Goal: Task Accomplishment & Management: Use online tool/utility

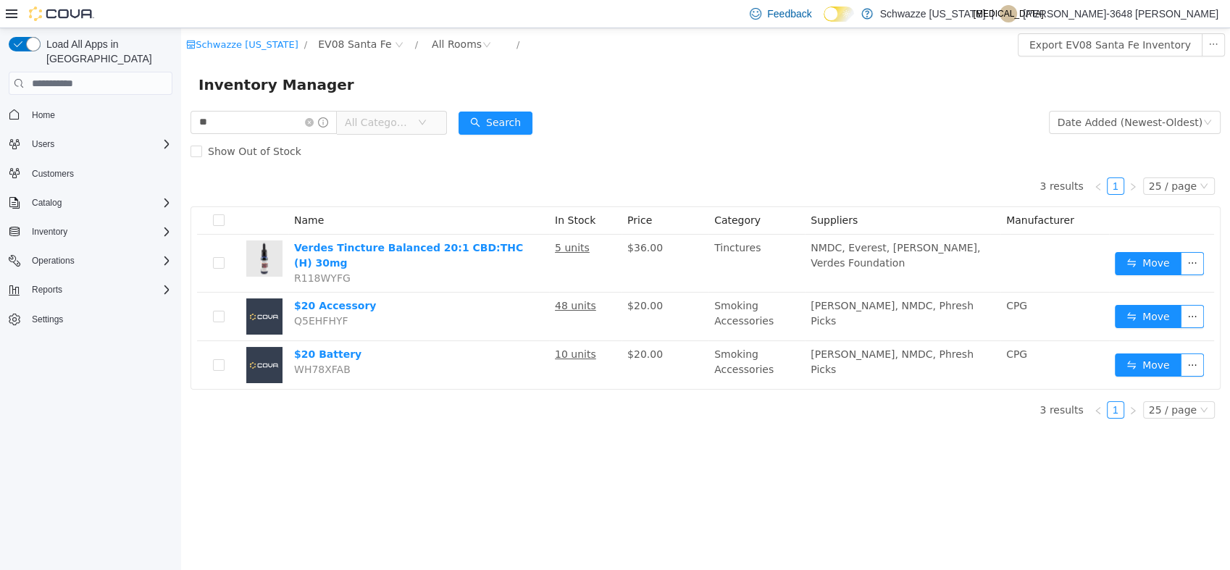
click at [181, 212] on html "Schwazze [US_STATE] / EV08 Santa Fe / All Rooms / Export EV08 Santa Fe Inventor…" at bounding box center [705, 299] width 1049 height 542
type input "****"
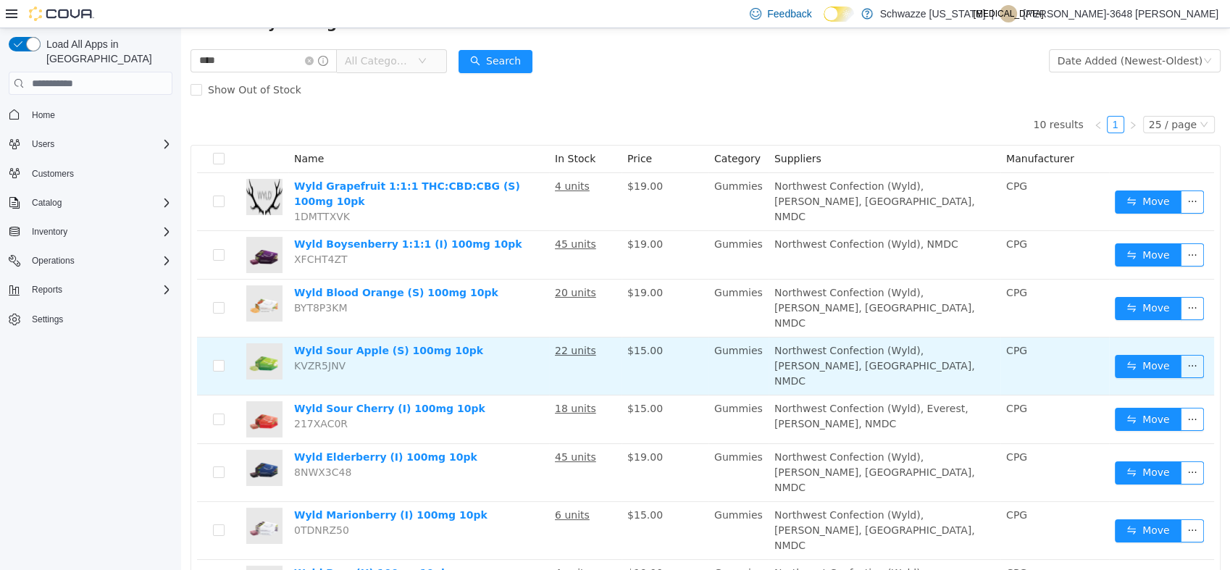
scroll to position [161, 0]
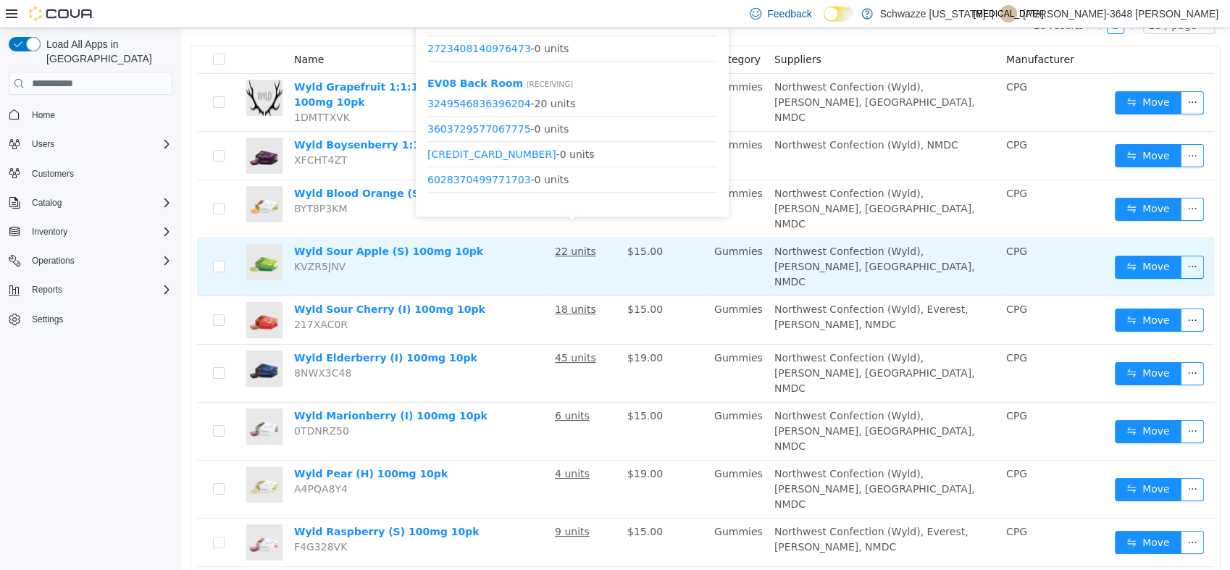
click at [559, 246] on u "22 units" at bounding box center [575, 252] width 41 height 12
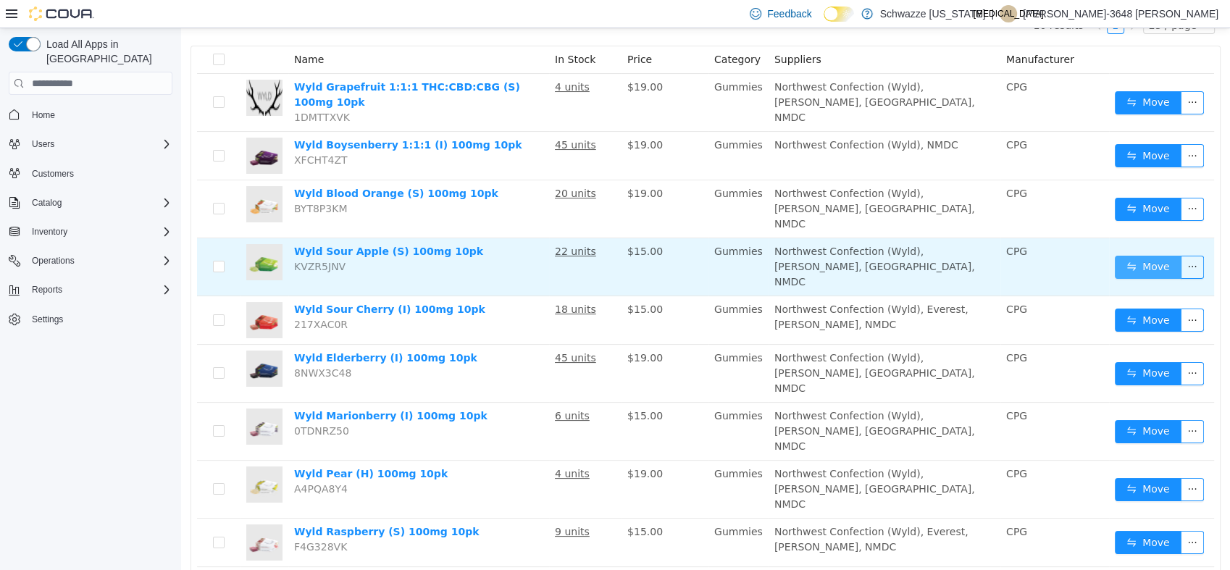
click at [1139, 256] on button "Move" at bounding box center [1148, 267] width 67 height 23
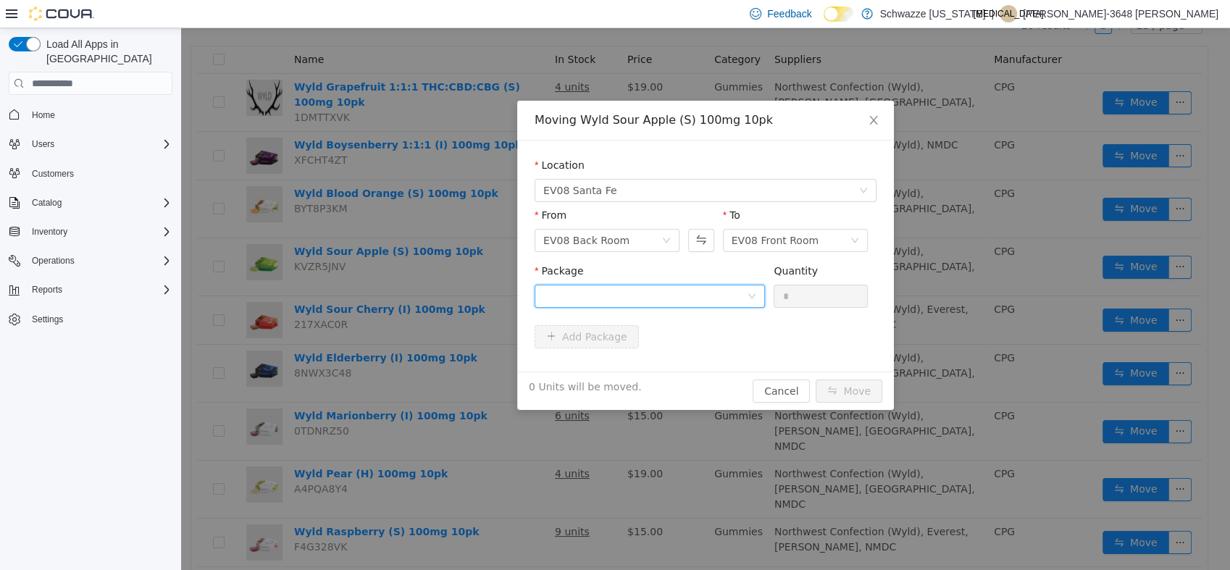
click at [698, 295] on div at bounding box center [645, 296] width 204 height 22
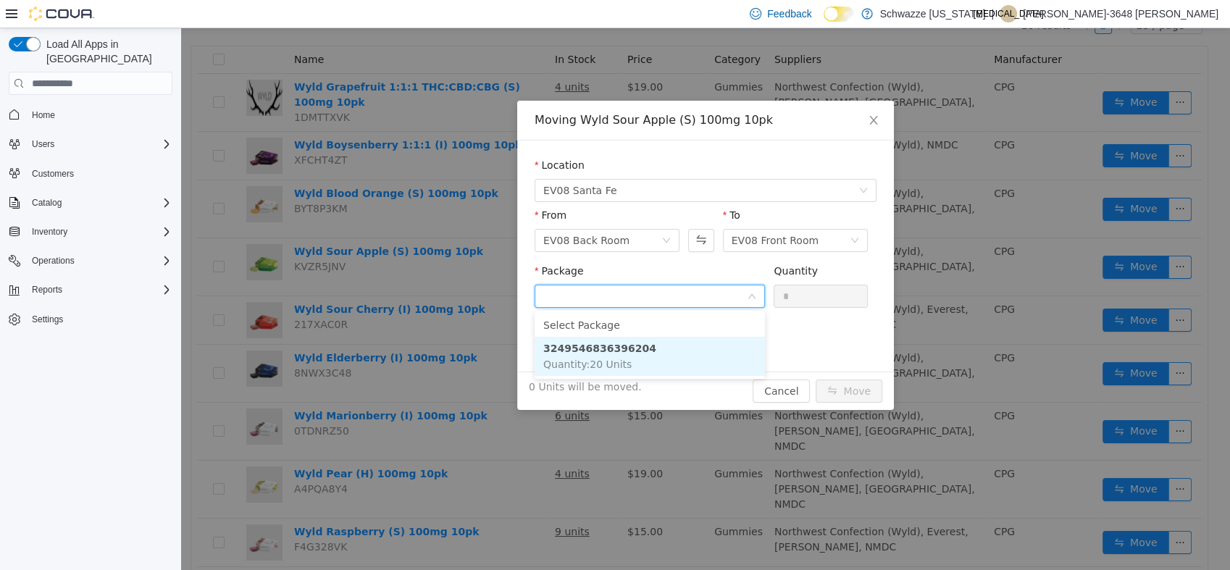
click at [624, 349] on strong "3249546836396204" at bounding box center [599, 349] width 113 height 12
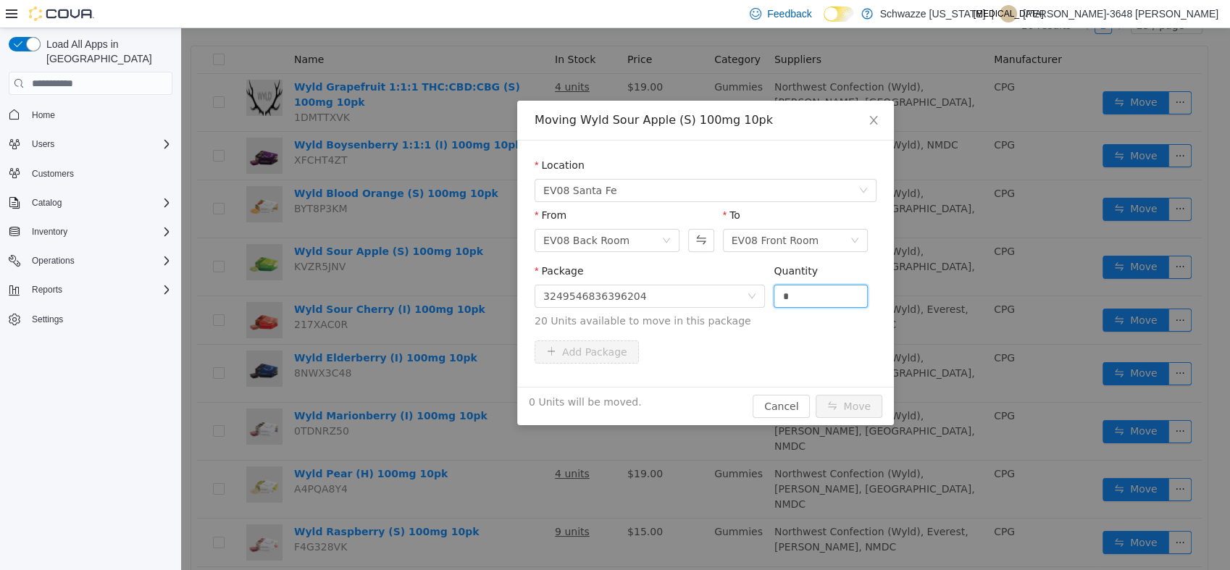
click at [683, 314] on span "Package 3249546836396204 Quantity * 20 Units available to move in this package" at bounding box center [705, 297] width 342 height 64
type input "**"
click at [815, 395] on button "Move" at bounding box center [848, 406] width 67 height 23
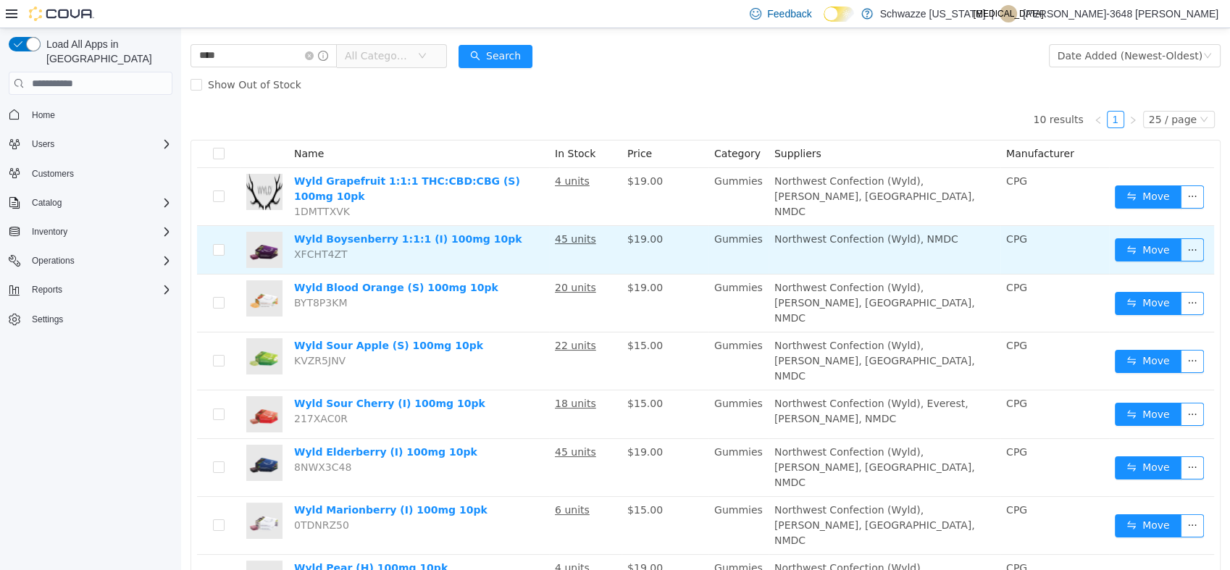
scroll to position [0, 0]
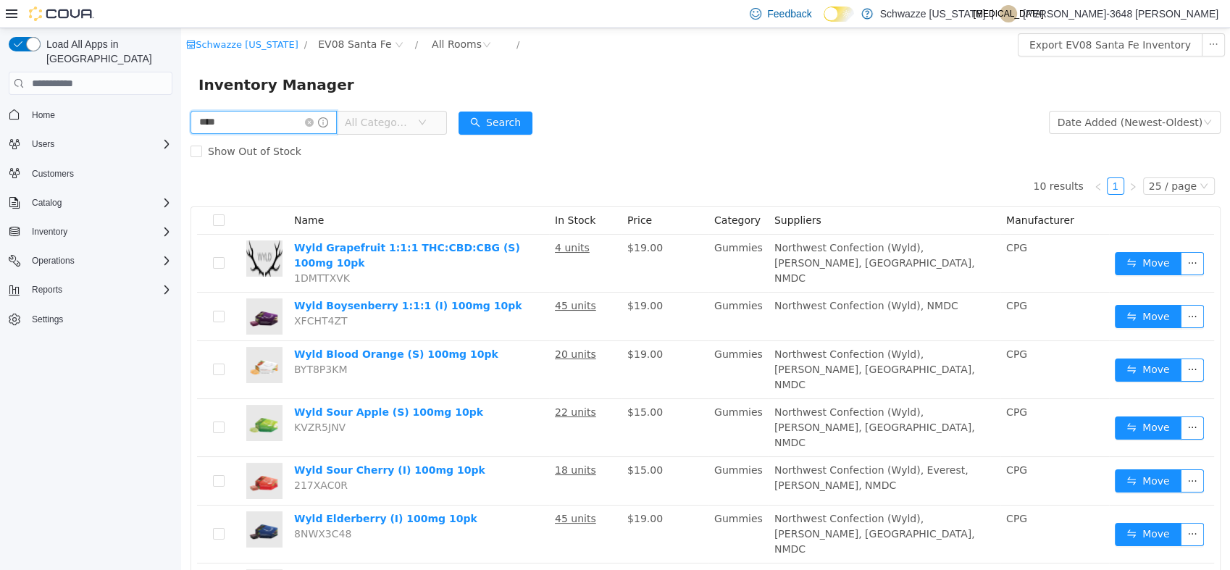
drag, startPoint x: 242, startPoint y: 114, endPoint x: 103, endPoint y: 131, distance: 140.1
click at [181, 131] on html "Schwazze [US_STATE] / EV08 Santa Fe / All Rooms / Export EV08 Santa Fe Inventor…" at bounding box center [705, 299] width 1049 height 542
type input "****"
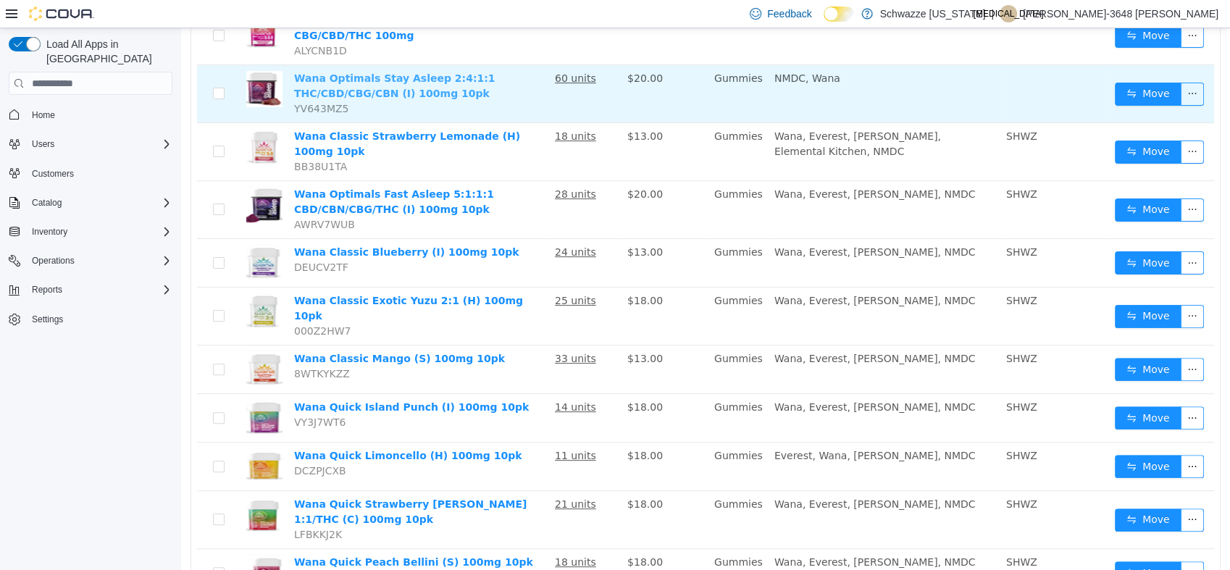
scroll to position [402, 0]
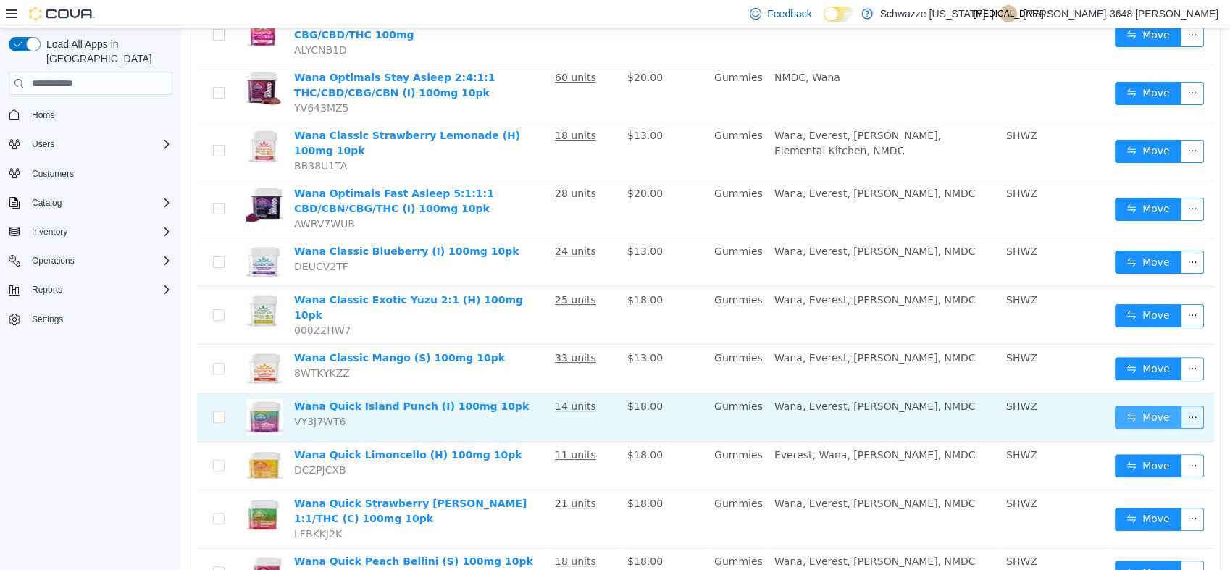
click at [1138, 406] on button "Move" at bounding box center [1148, 417] width 67 height 23
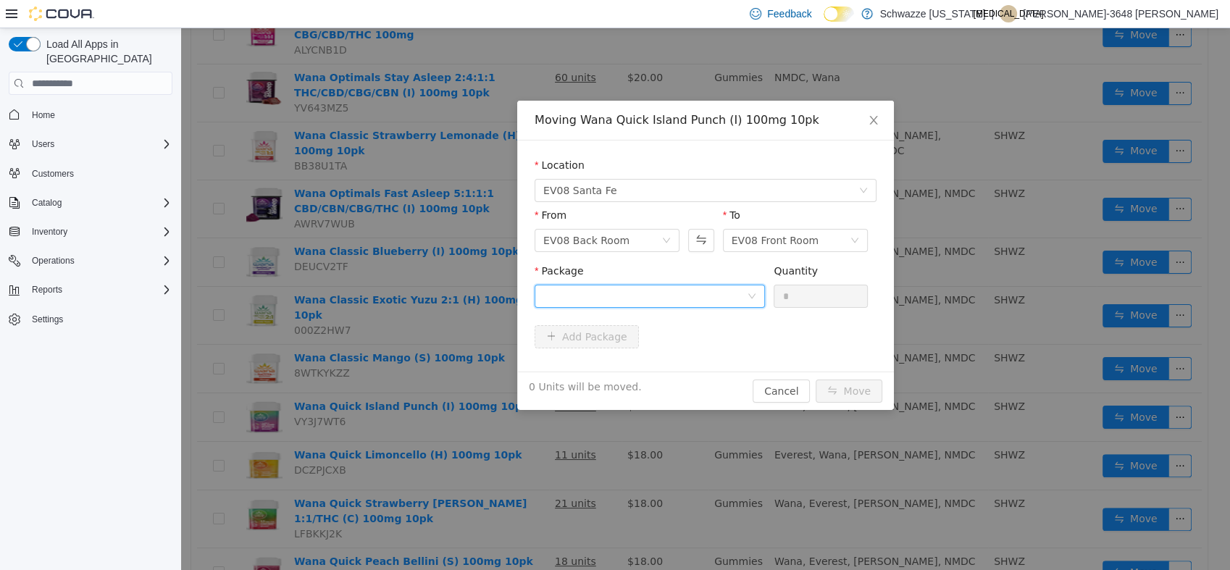
click at [689, 301] on div at bounding box center [645, 296] width 204 height 22
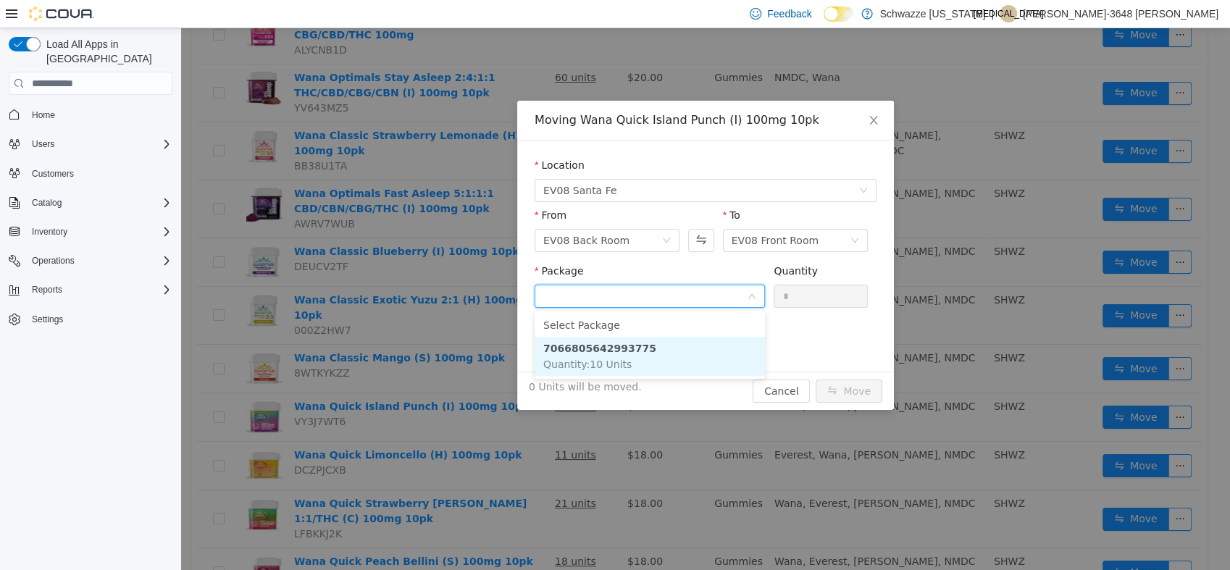
click at [621, 351] on strong "7066805642993775" at bounding box center [599, 349] width 113 height 12
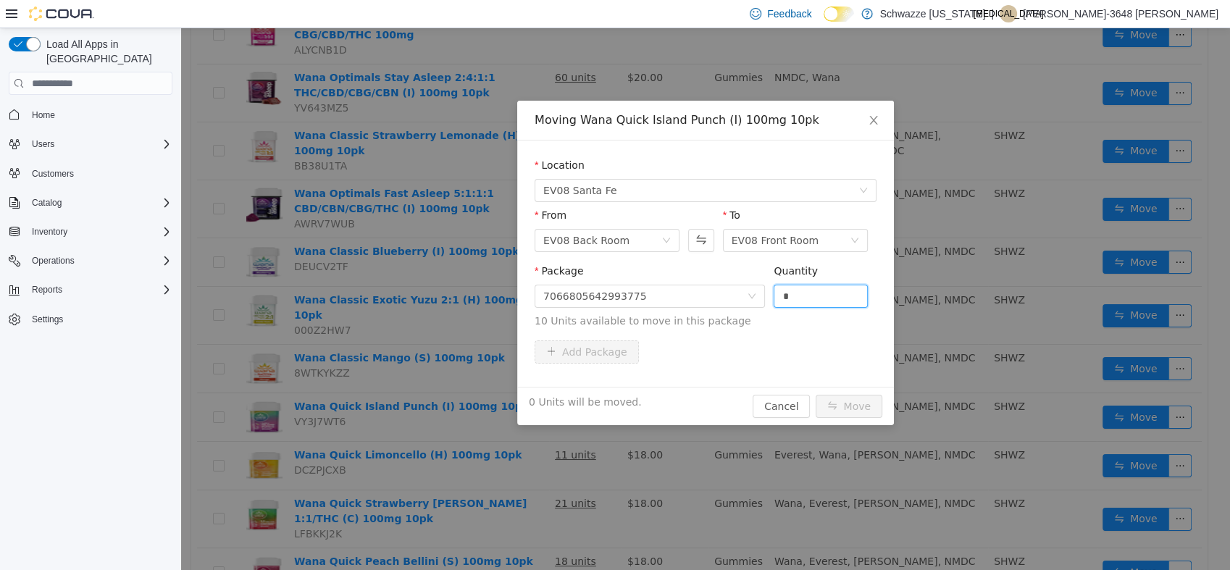
drag, startPoint x: 779, startPoint y: 303, endPoint x: 649, endPoint y: 328, distance: 132.7
click at [649, 328] on div "Package 7066805642993775 Quantity * 10 Units available to move in this package" at bounding box center [705, 299] width 342 height 71
type input "**"
click at [815, 395] on button "Move" at bounding box center [848, 406] width 67 height 23
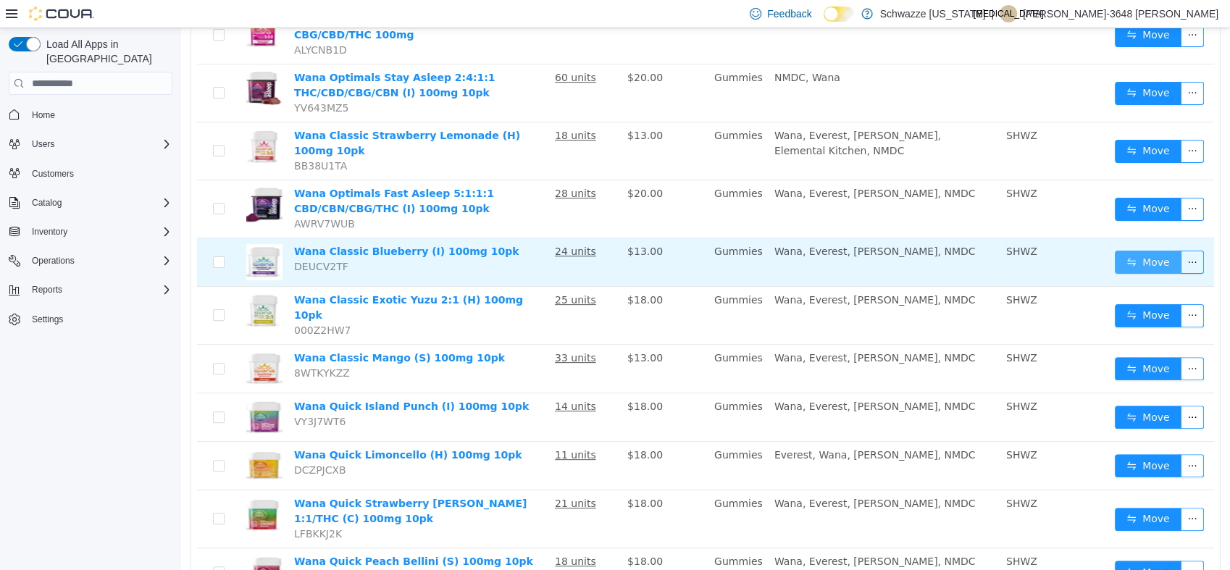
click at [1135, 251] on button "Move" at bounding box center [1148, 262] width 67 height 23
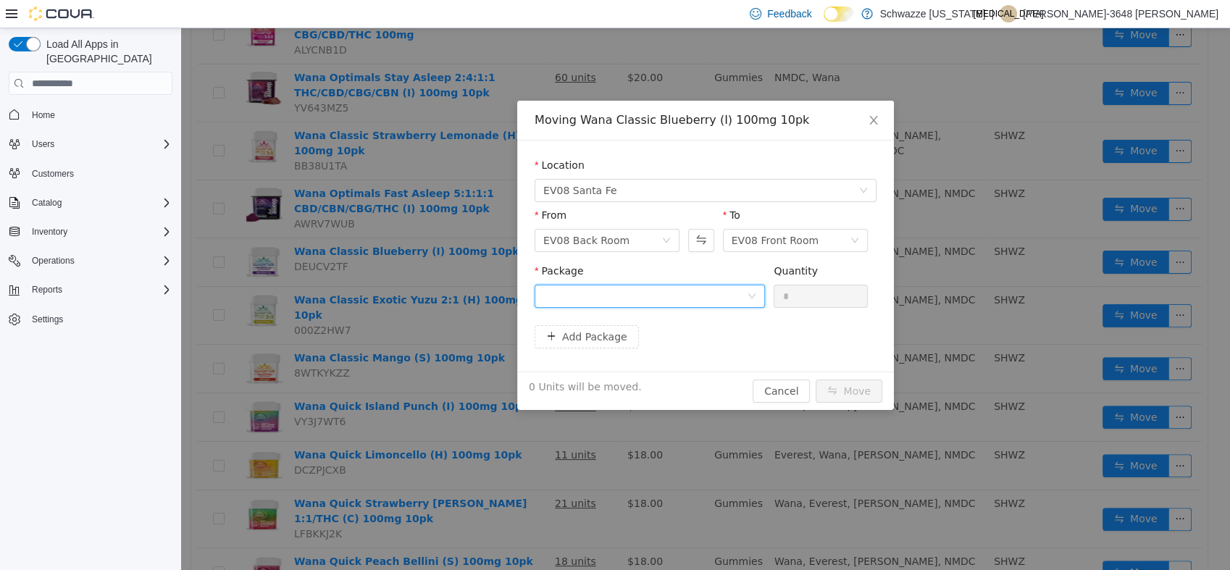
click at [650, 296] on div at bounding box center [645, 296] width 204 height 22
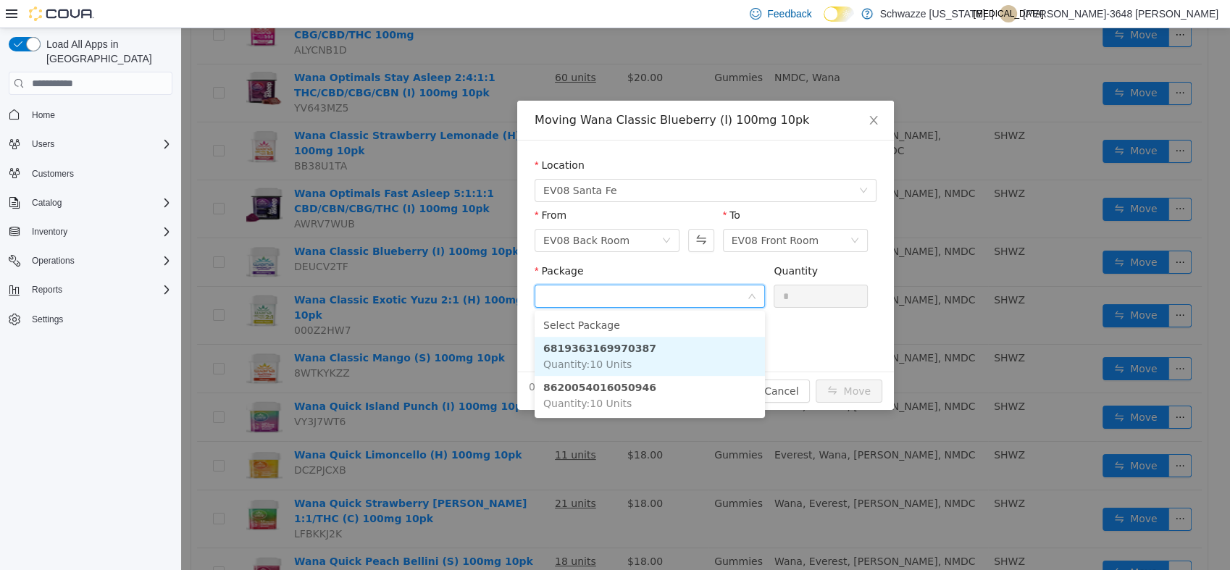
click at [645, 343] on li "6819363169970387 Quantity : 10 Units" at bounding box center [649, 356] width 230 height 39
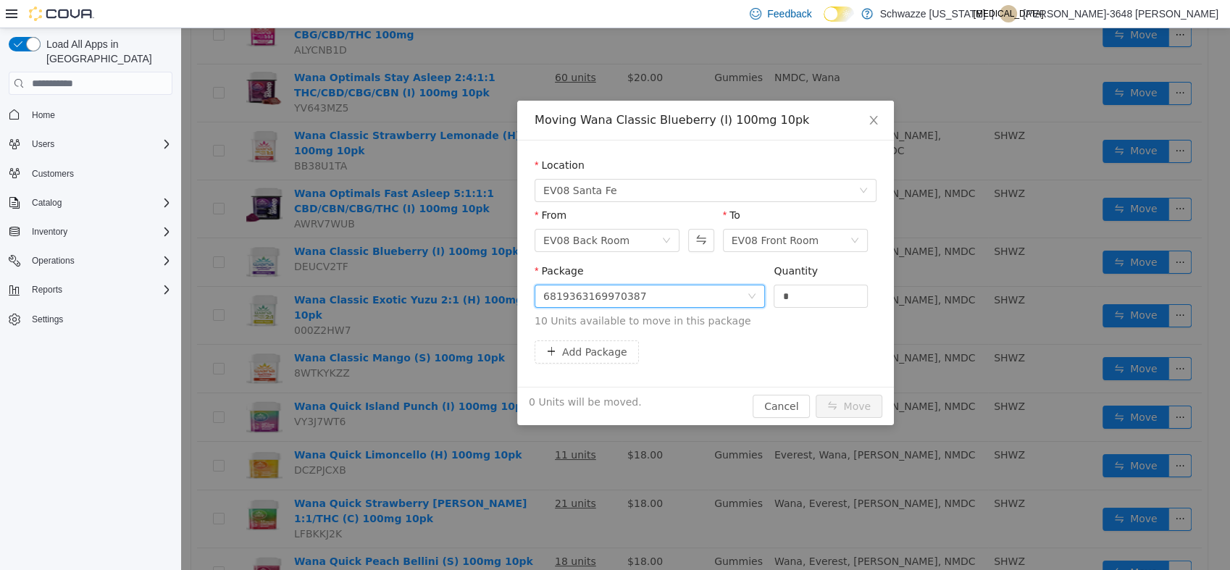
drag, startPoint x: 802, startPoint y: 293, endPoint x: 652, endPoint y: 301, distance: 150.8
click at [653, 306] on span "Package 6819363169970387 Quantity * 10 Units available to move in this package" at bounding box center [705, 297] width 342 height 64
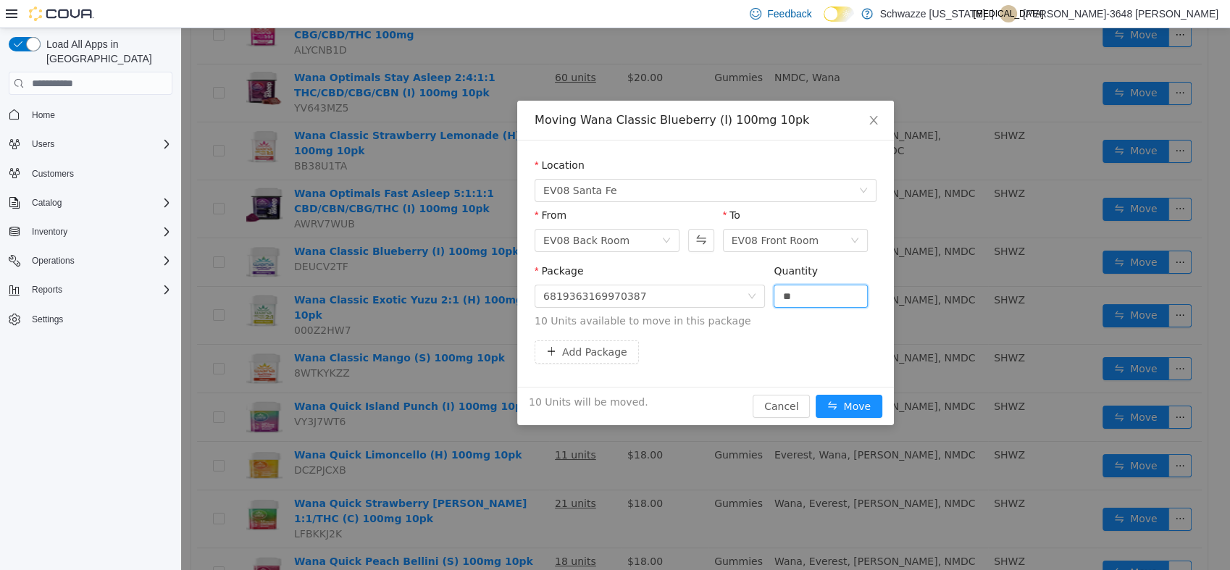
type input "**"
click at [815, 395] on button "Move" at bounding box center [848, 406] width 67 height 23
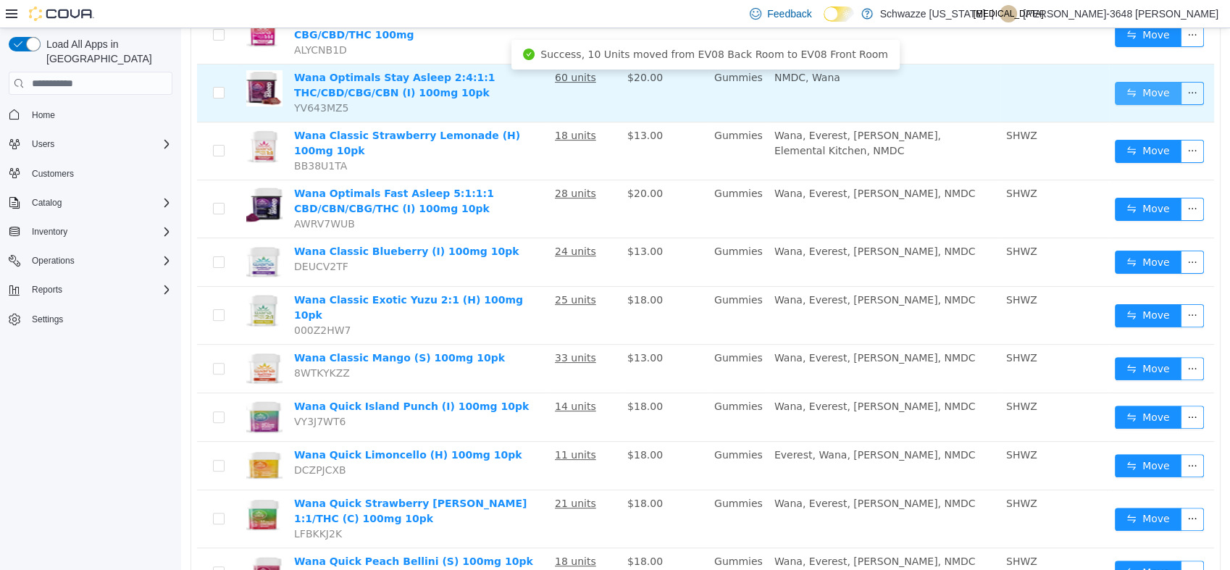
click at [1125, 82] on button "Move" at bounding box center [1148, 93] width 67 height 23
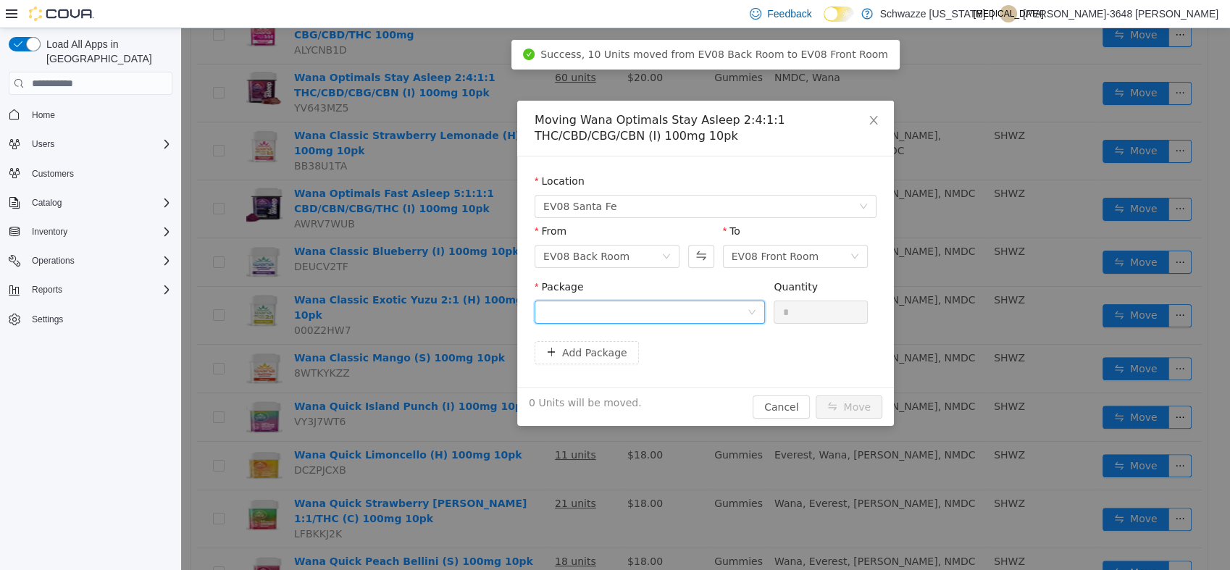
click at [602, 317] on div at bounding box center [645, 312] width 204 height 22
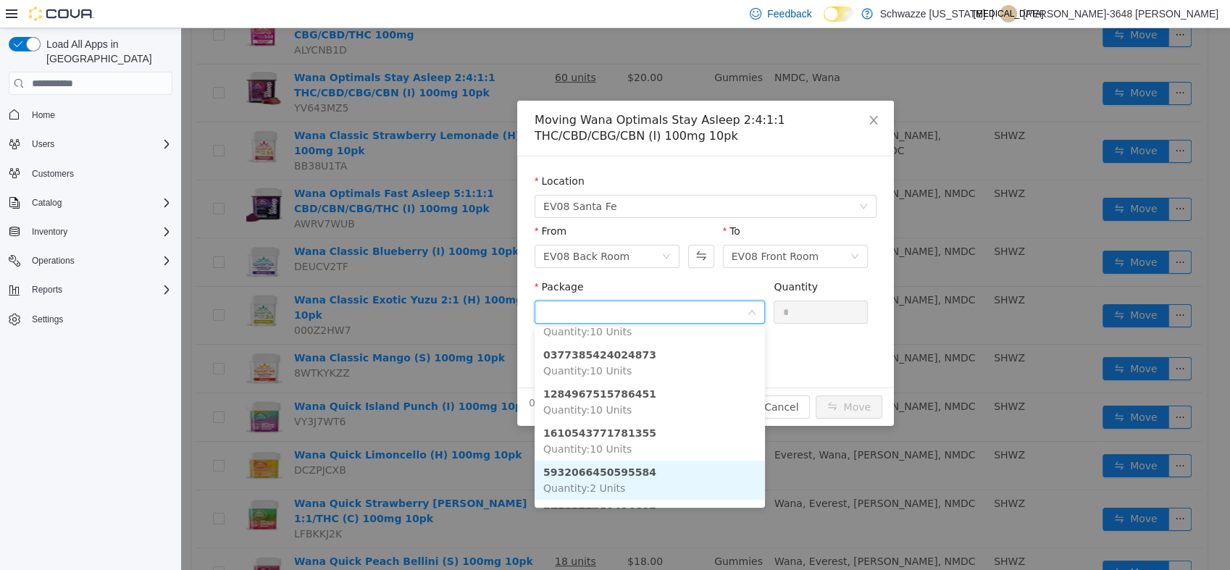
scroll to position [122, 0]
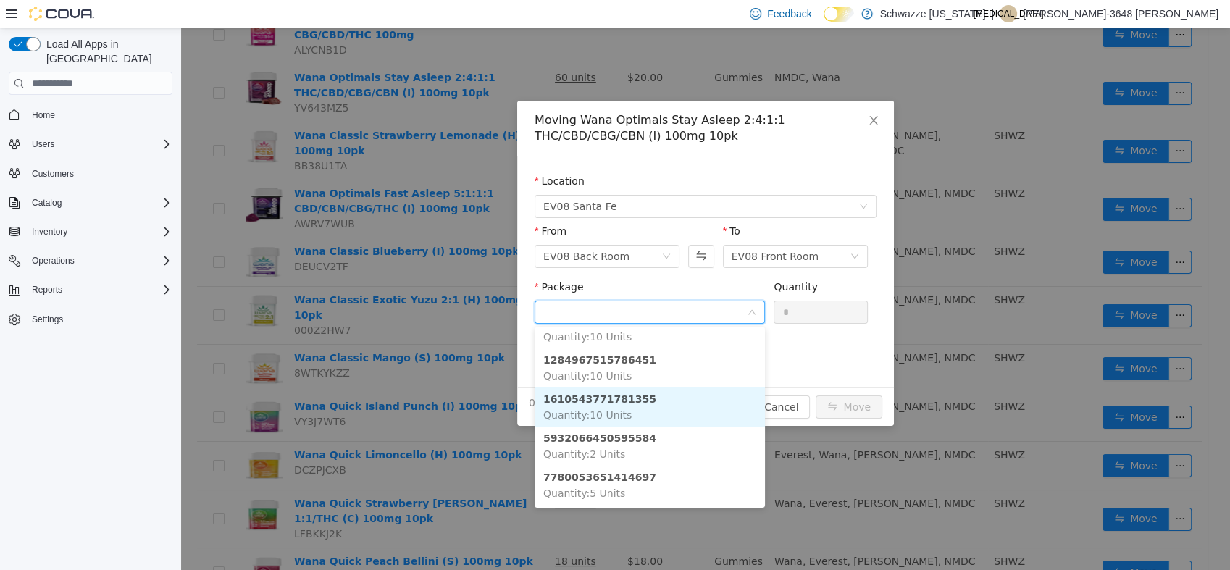
click at [645, 408] on li "1610543771781355 Quantity : 10 Units" at bounding box center [649, 406] width 230 height 39
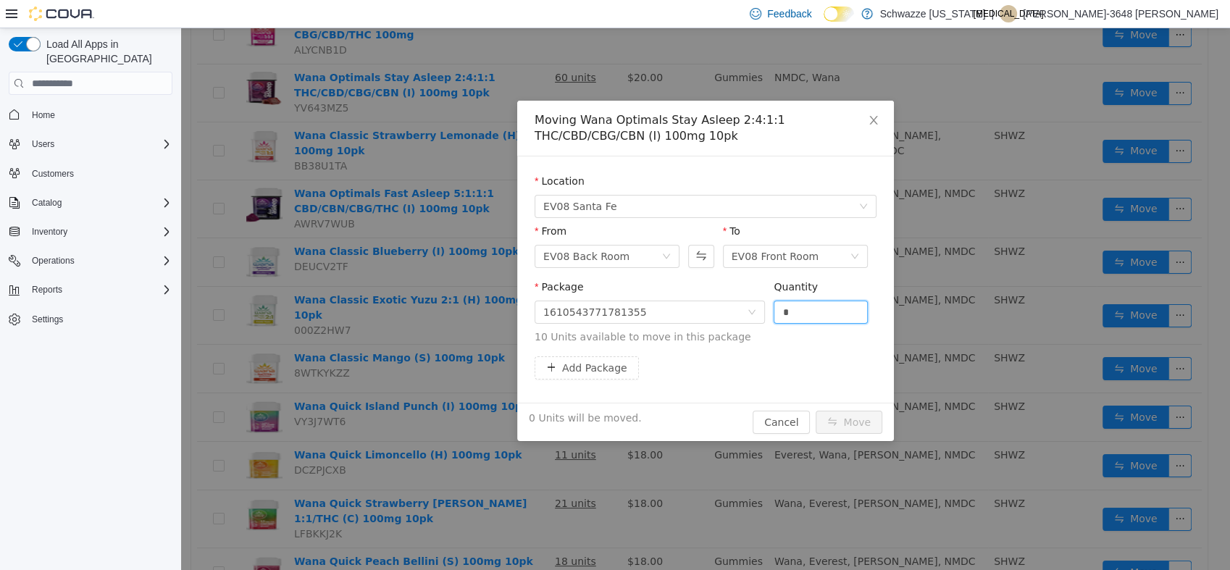
drag, startPoint x: 806, startPoint y: 303, endPoint x: 678, endPoint y: 324, distance: 130.0
click at [678, 324] on span "Package 1610543771781355 Quantity * 10 Units available to move in this package" at bounding box center [705, 313] width 342 height 64
type input "**"
click at [815, 411] on button "Move" at bounding box center [848, 422] width 67 height 23
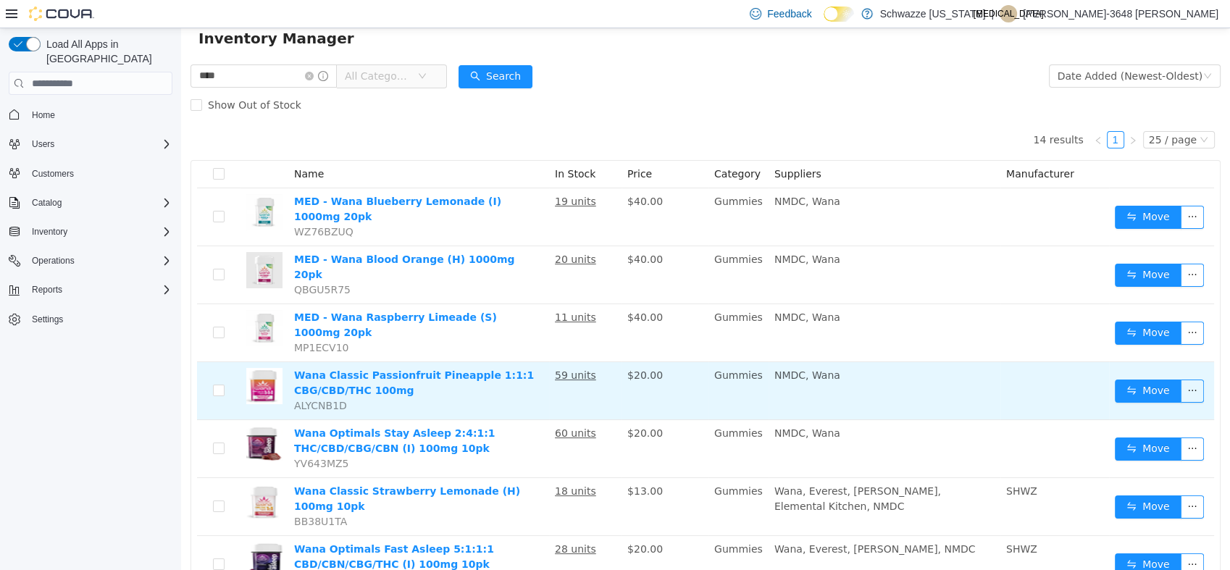
scroll to position [0, 0]
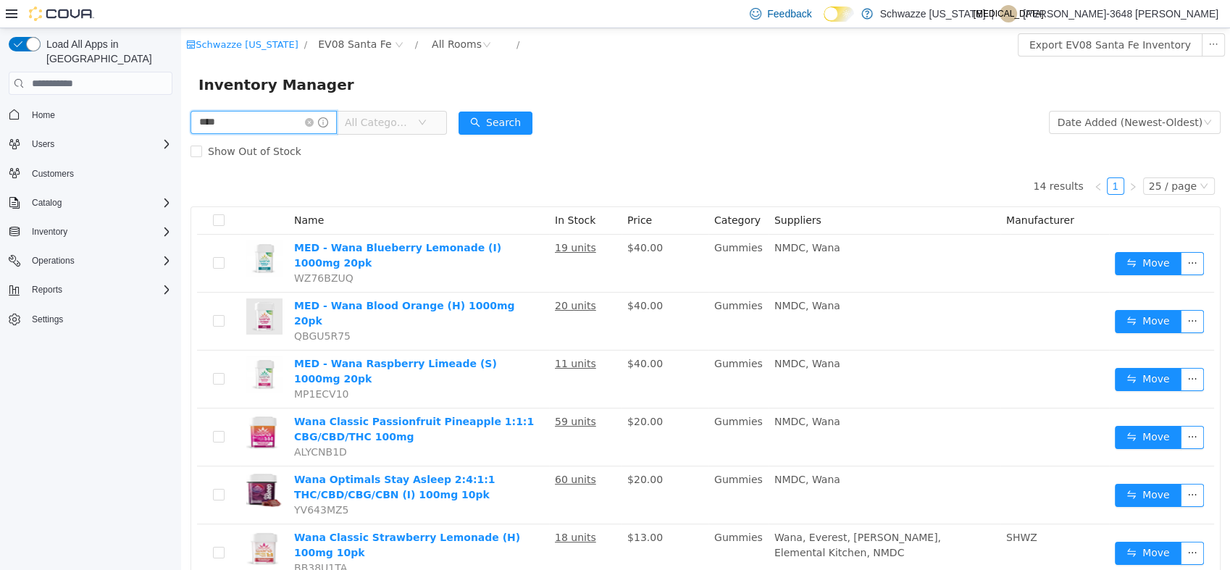
drag, startPoint x: 167, startPoint y: 125, endPoint x: 109, endPoint y: 124, distance: 57.9
click at [181, 124] on html "Schwazze [US_STATE] / EV08 Santa Fe / All Rooms / Export EV08 Santa Fe Inventor…" at bounding box center [705, 299] width 1049 height 542
type input "**"
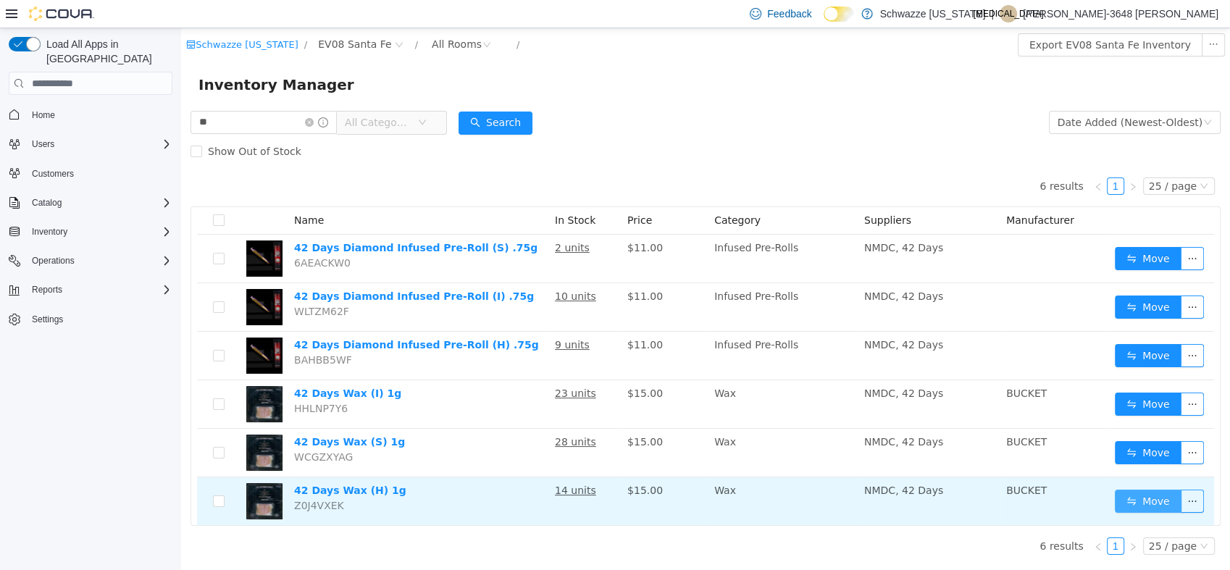
click at [1130, 507] on button "Move" at bounding box center [1148, 501] width 67 height 23
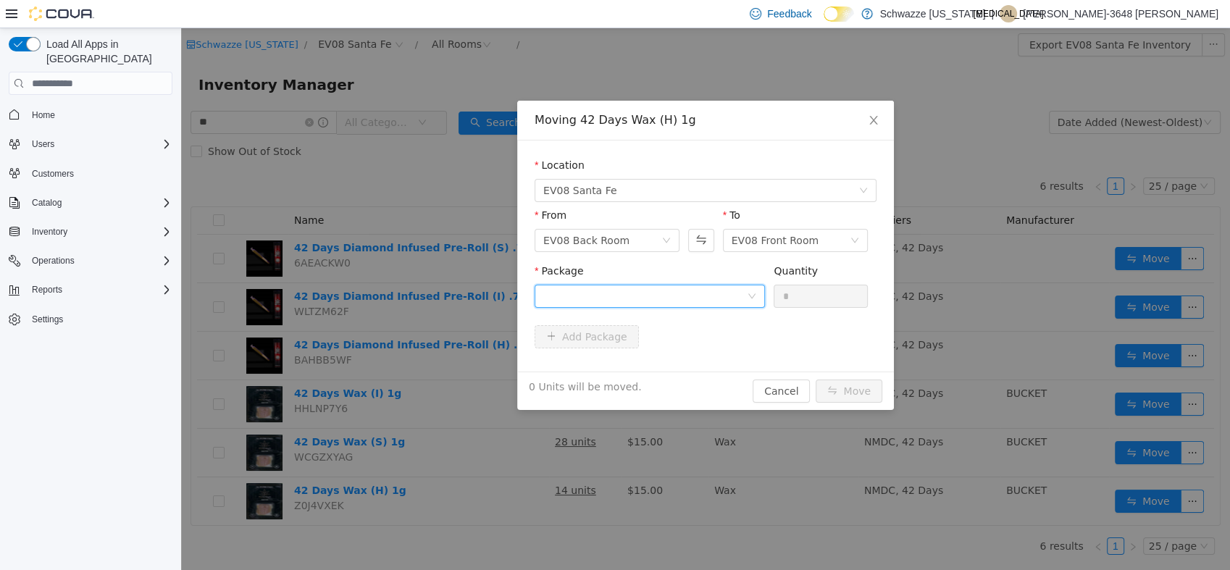
click at [660, 288] on div at bounding box center [645, 296] width 204 height 22
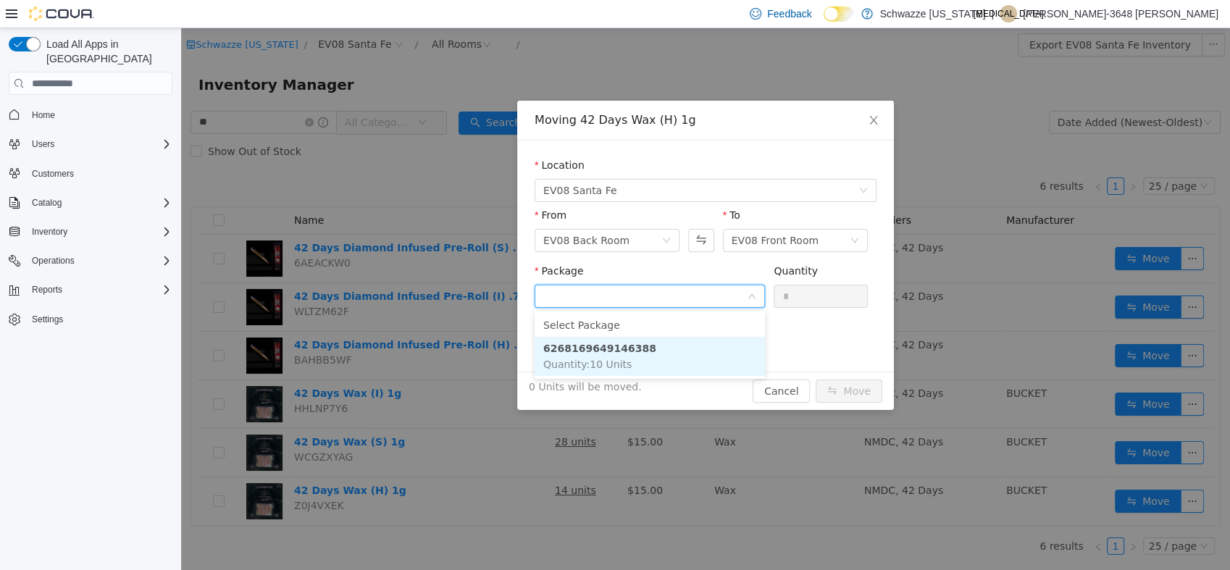
click at [645, 351] on li "6268169649146388 Quantity : 10 Units" at bounding box center [649, 356] width 230 height 39
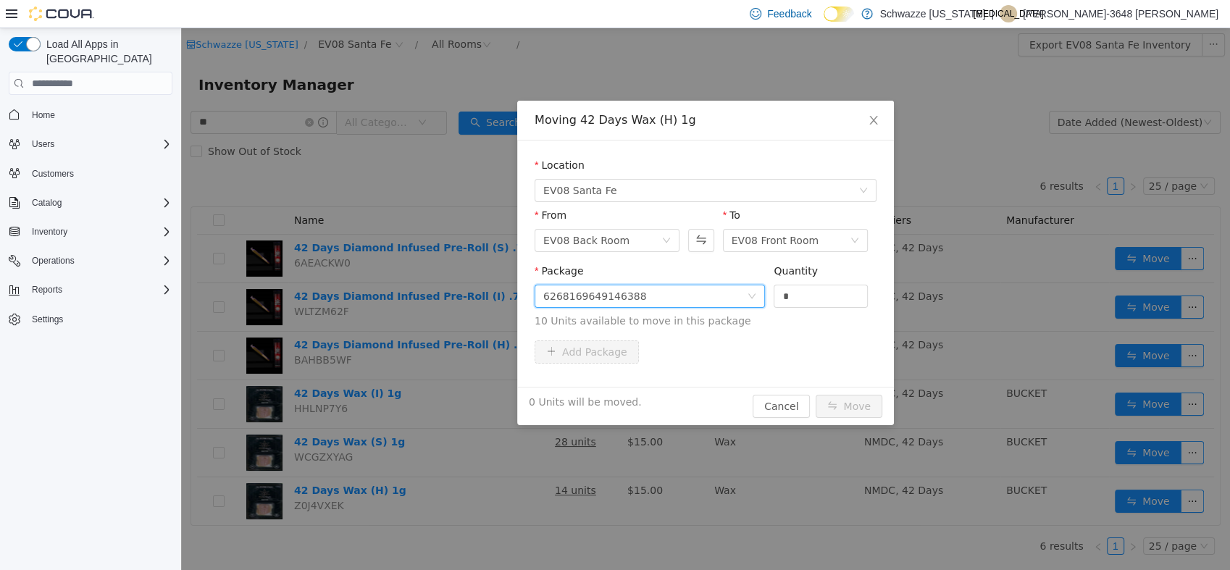
drag, startPoint x: 805, startPoint y: 292, endPoint x: 677, endPoint y: 288, distance: 128.3
click at [681, 287] on span "Package 6268169649146388 Quantity * 10 Units available to move in this package" at bounding box center [705, 297] width 342 height 64
type input "**"
click at [815, 395] on button "Move" at bounding box center [848, 406] width 67 height 23
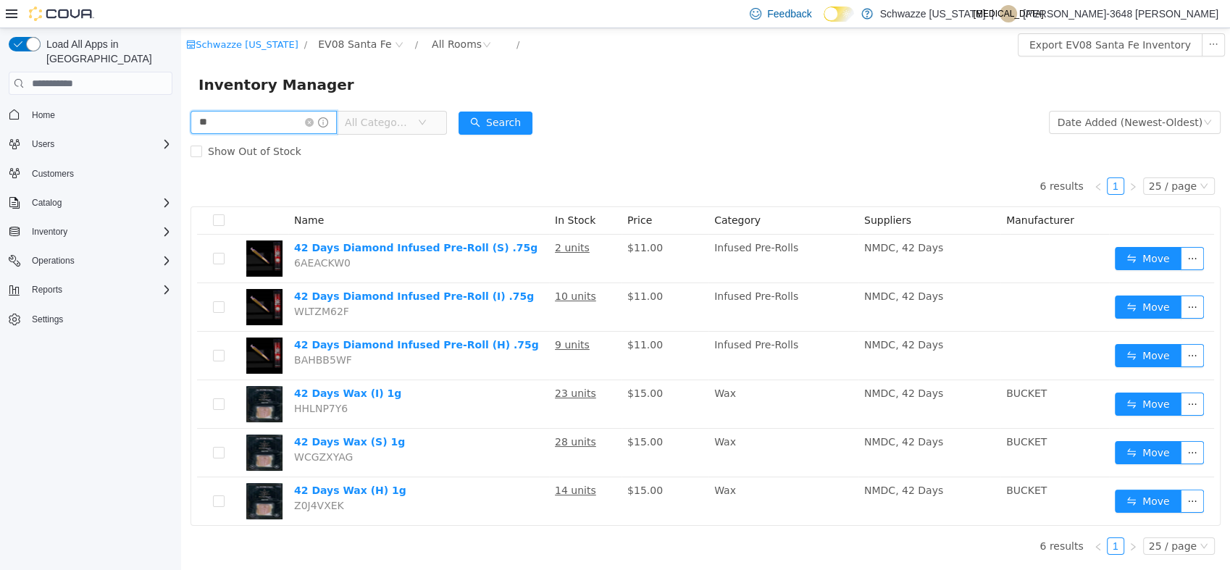
drag, startPoint x: 135, startPoint y: 125, endPoint x: -4, endPoint y: 133, distance: 138.5
click at [181, 133] on html "Schwazze [US_STATE] / EV08 Santa Fe / All Rooms / Export EV08 Santa Fe Inventor…" at bounding box center [705, 299] width 1049 height 542
type input "**********"
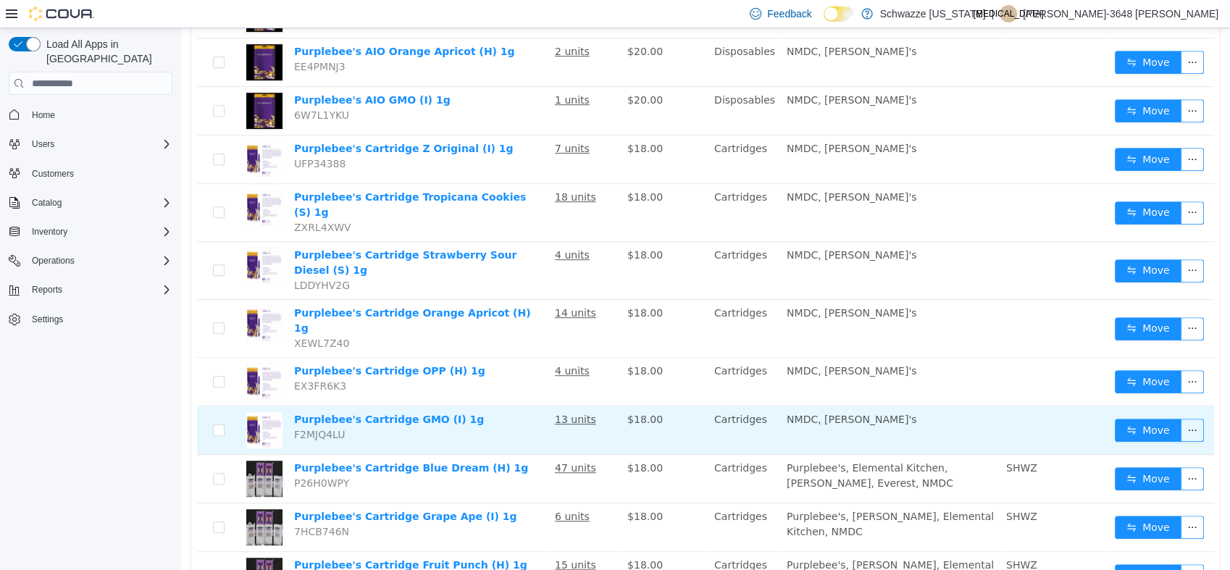
scroll to position [917, 0]
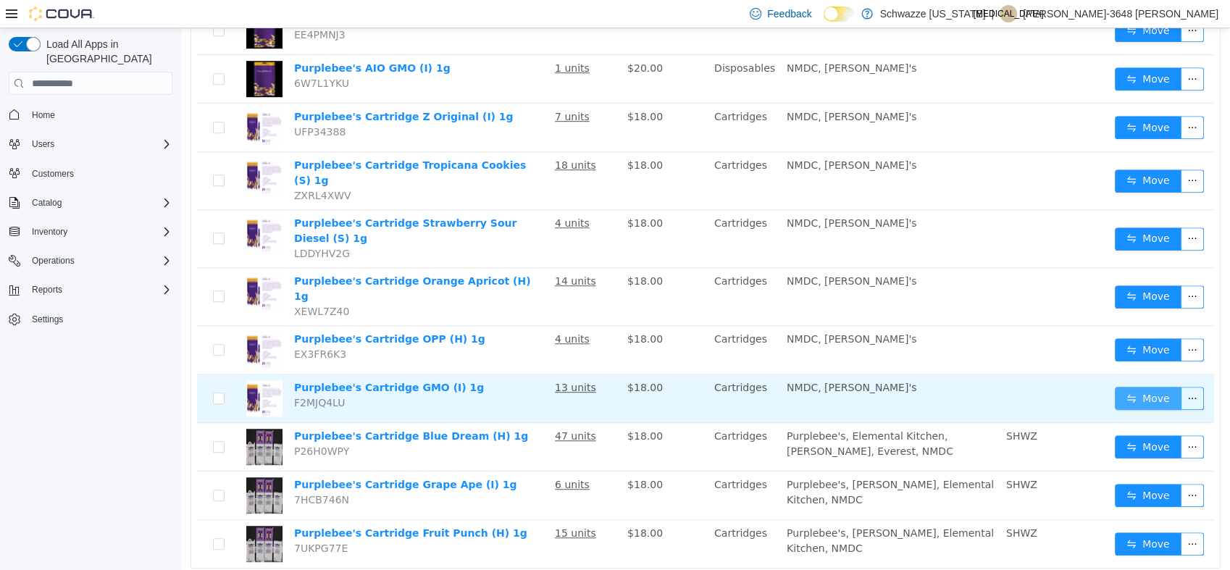
click at [1145, 387] on button "Move" at bounding box center [1148, 398] width 67 height 23
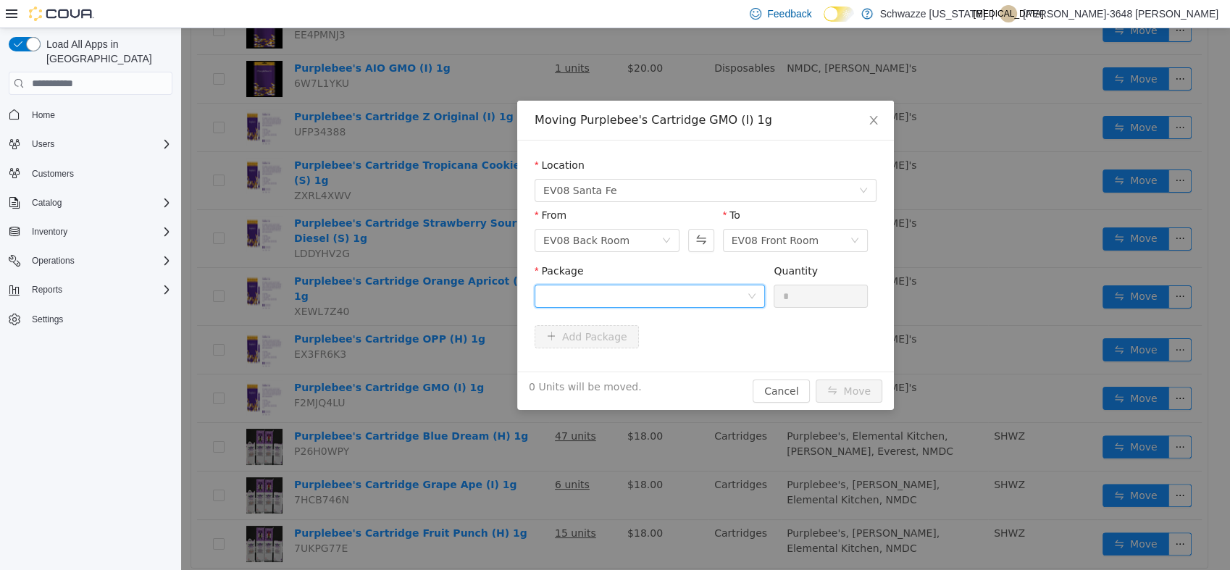
click at [550, 288] on div at bounding box center [645, 296] width 204 height 22
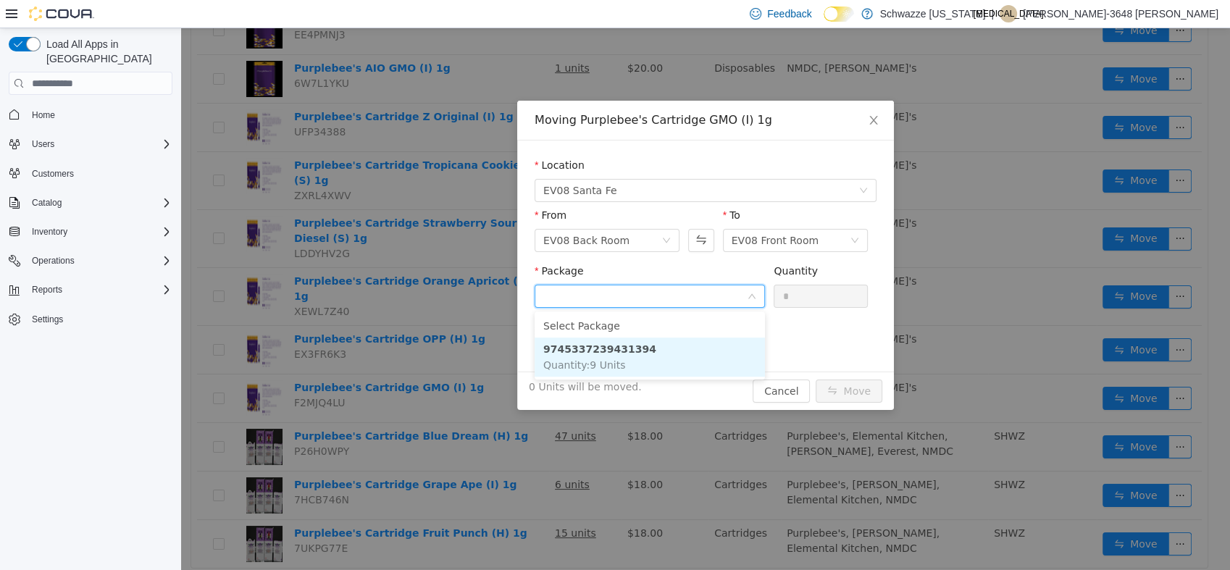
click at [655, 346] on li "9745337239431394 Quantity : 9 Units" at bounding box center [649, 356] width 230 height 39
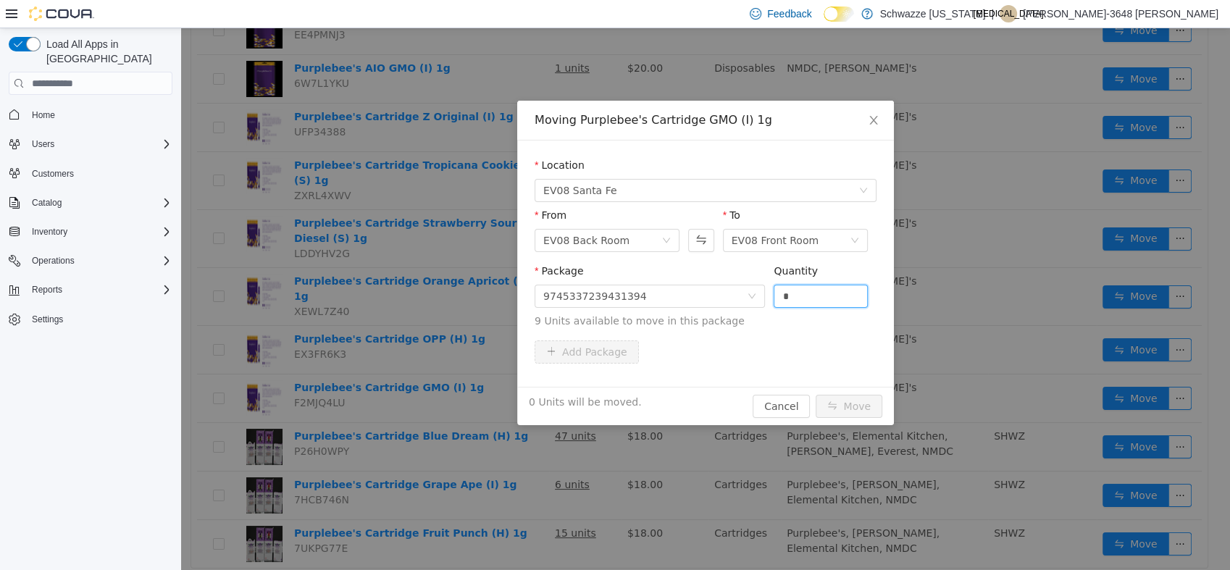
drag, startPoint x: 791, startPoint y: 303, endPoint x: 571, endPoint y: 309, distance: 220.3
click at [571, 310] on span "Package 9745337239431394 Quantity * 9 Units available to move in this package" at bounding box center [705, 297] width 342 height 64
type input "*"
click at [815, 395] on button "Move" at bounding box center [848, 406] width 67 height 23
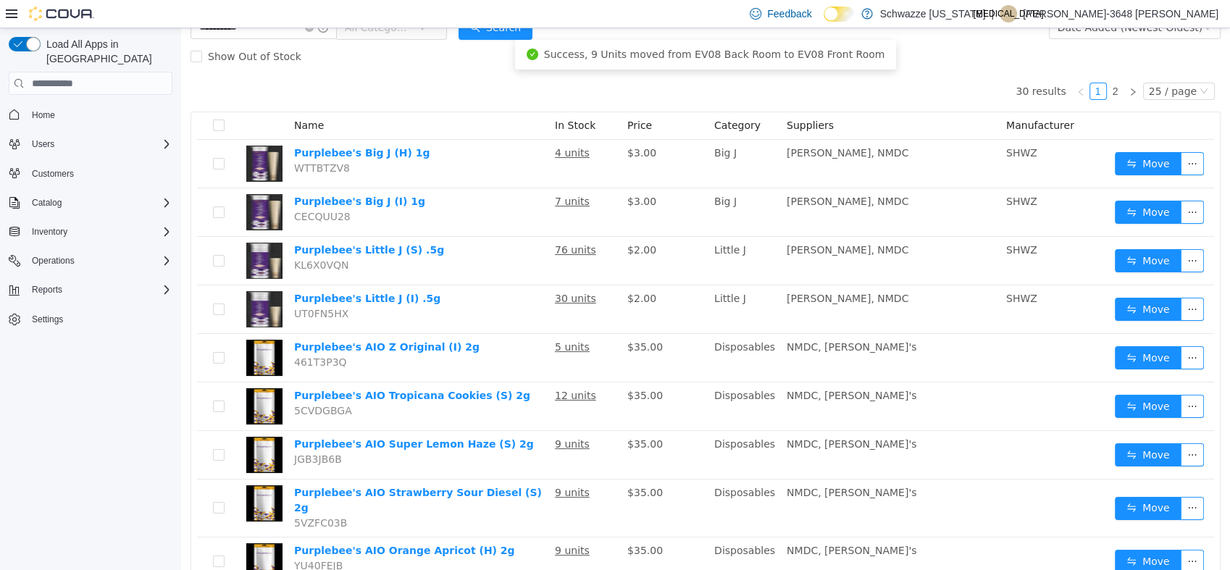
scroll to position [0, 0]
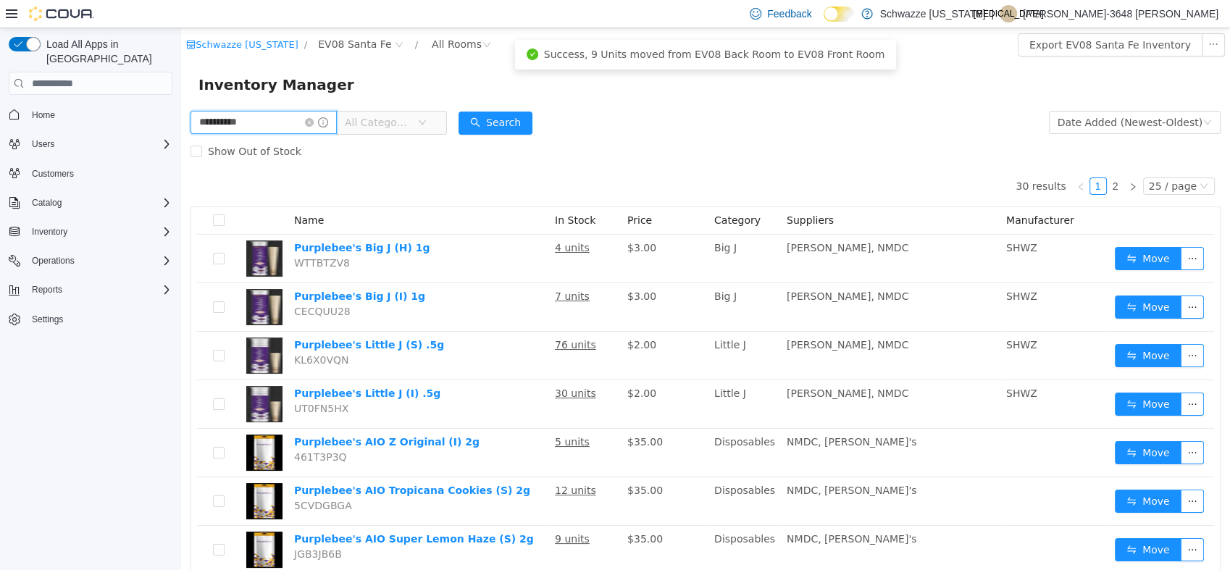
drag, startPoint x: 267, startPoint y: 121, endPoint x: -4, endPoint y: 108, distance: 271.2
click at [181, 108] on html "**********" at bounding box center [705, 299] width 1049 height 542
type input "****"
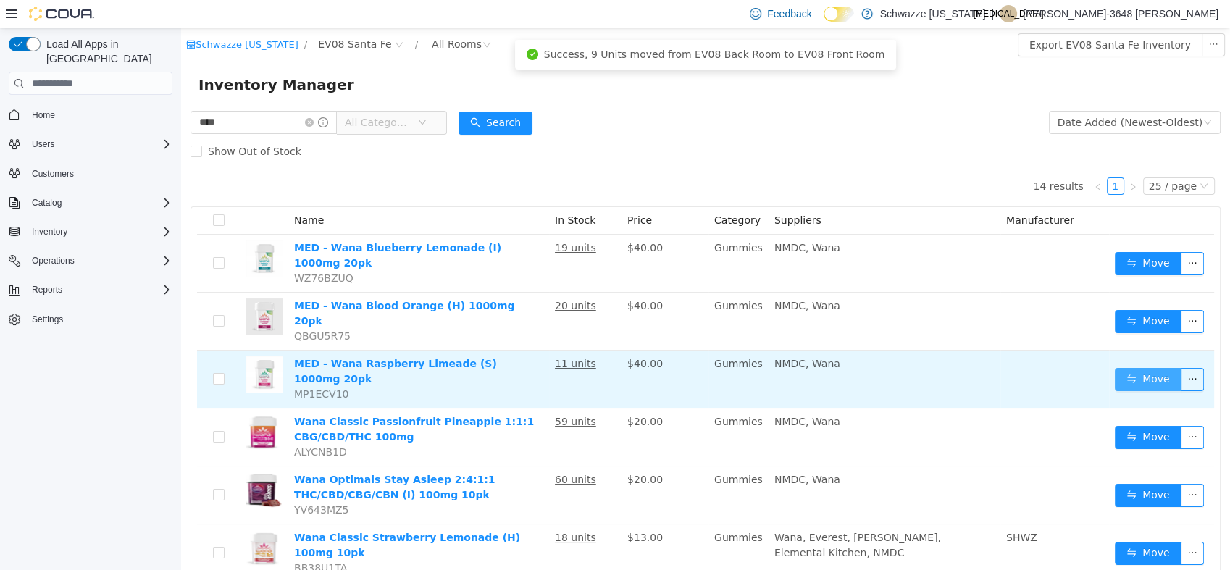
click at [1123, 368] on button "Move" at bounding box center [1148, 379] width 67 height 23
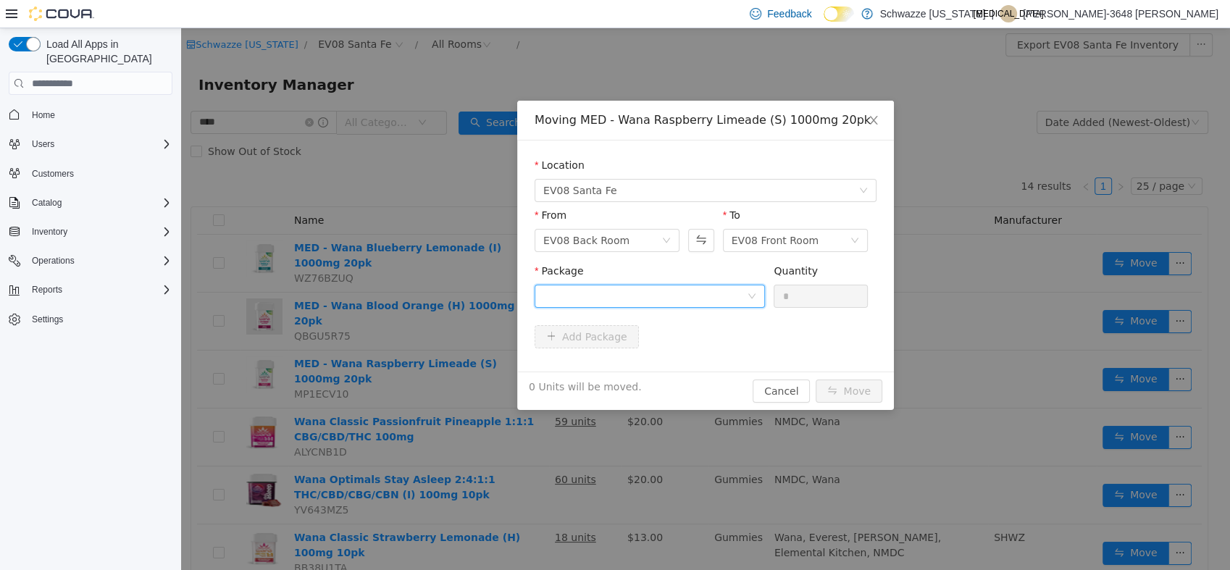
click at [681, 299] on div at bounding box center [645, 296] width 204 height 22
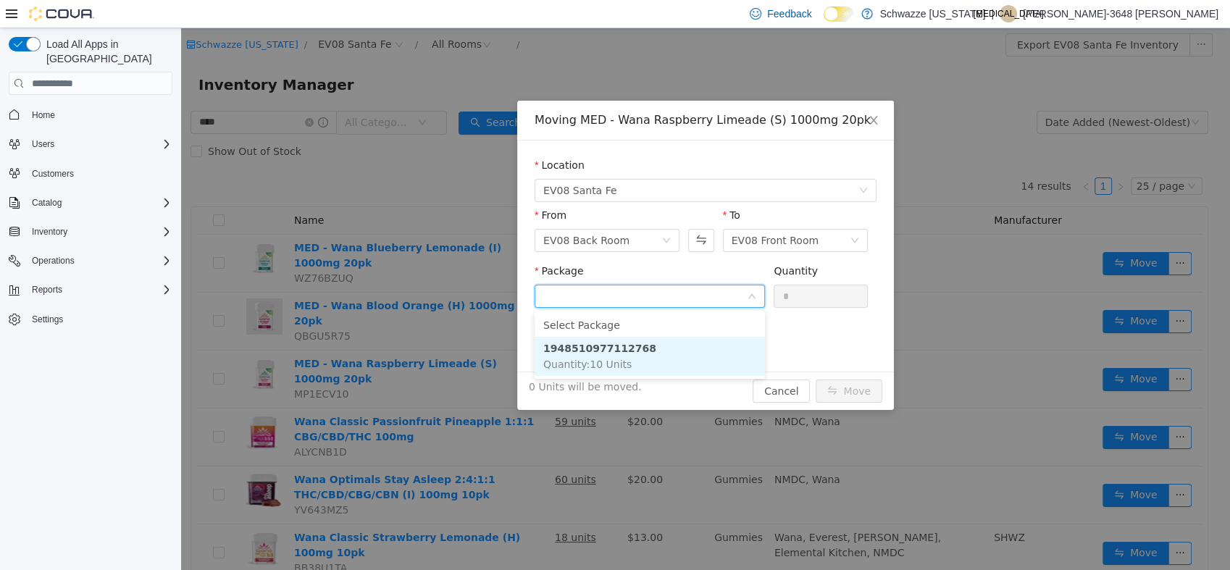
click at [603, 356] on li "1948510977112768 Quantity : 10 Units" at bounding box center [649, 356] width 230 height 39
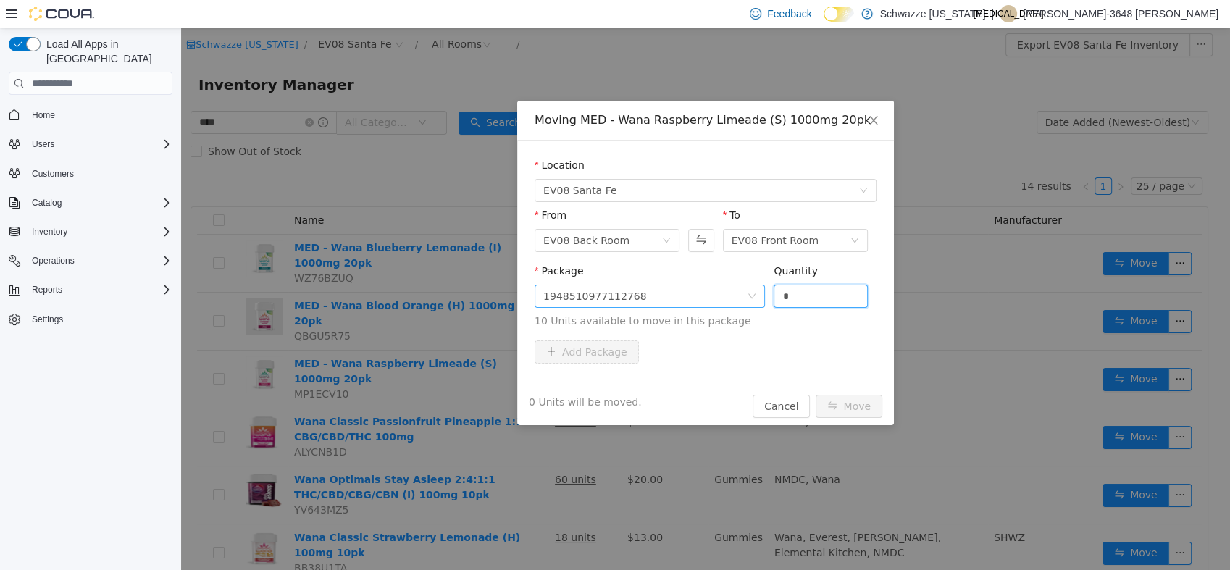
drag, startPoint x: 800, startPoint y: 302, endPoint x: 686, endPoint y: 301, distance: 113.7
click at [705, 303] on span "Package 1948510977112768 Quantity * 10 Units available to move in this package" at bounding box center [705, 297] width 342 height 64
type input "**"
click at [815, 395] on button "Move" at bounding box center [848, 406] width 67 height 23
